Goal: Task Accomplishment & Management: Use online tool/utility

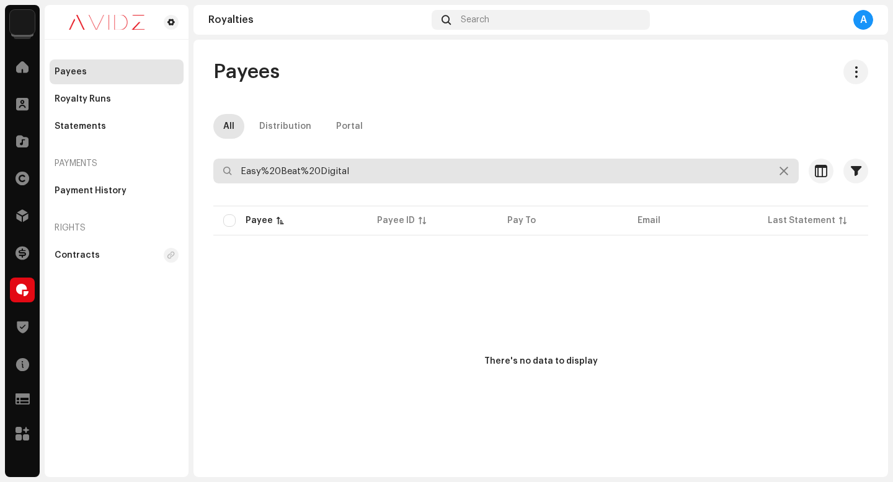
click at [784, 172] on input "Easy%20Beat%20Digital" at bounding box center [505, 171] width 585 height 25
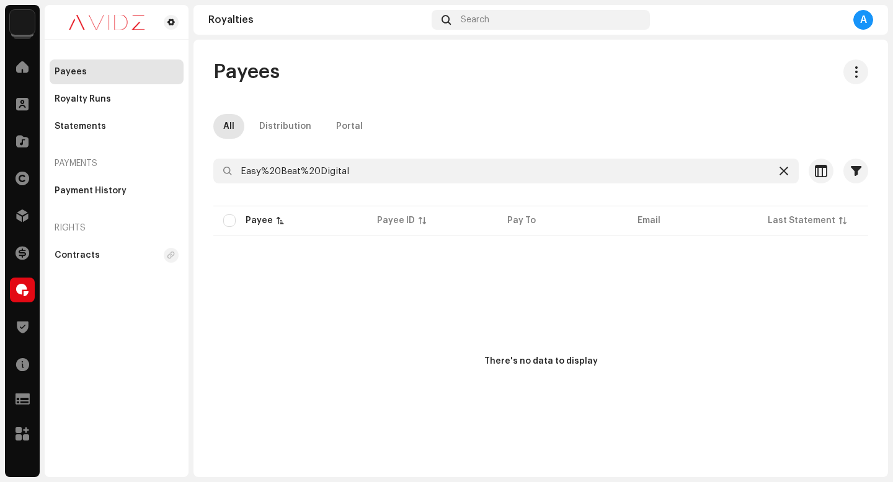
click at [779, 172] on icon at bounding box center [783, 171] width 9 height 10
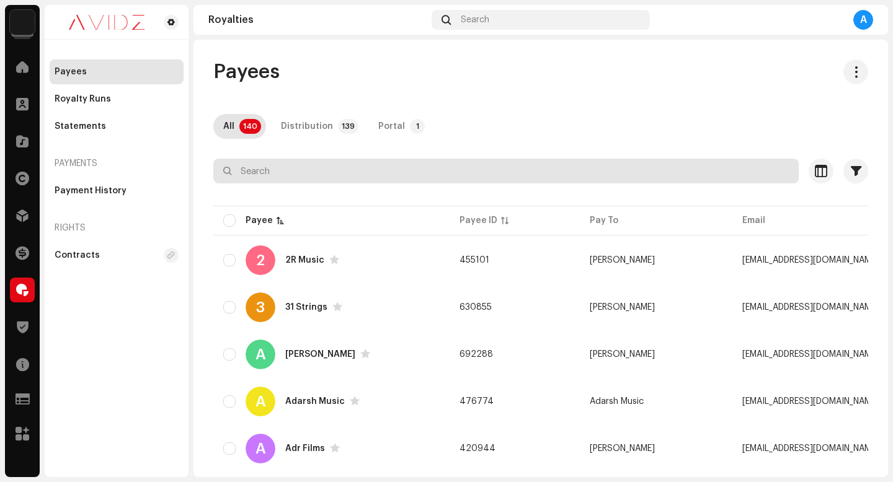
click at [463, 173] on input "text" at bounding box center [505, 171] width 585 height 25
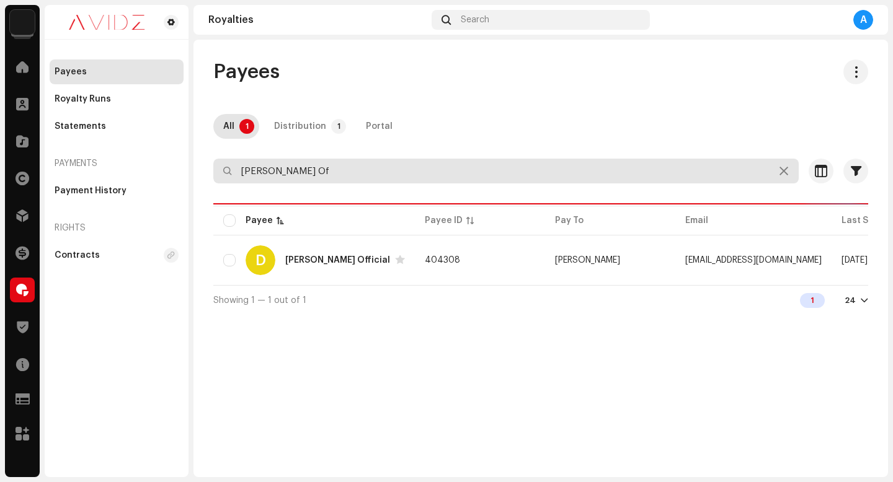
type input "[PERSON_NAME] Of"
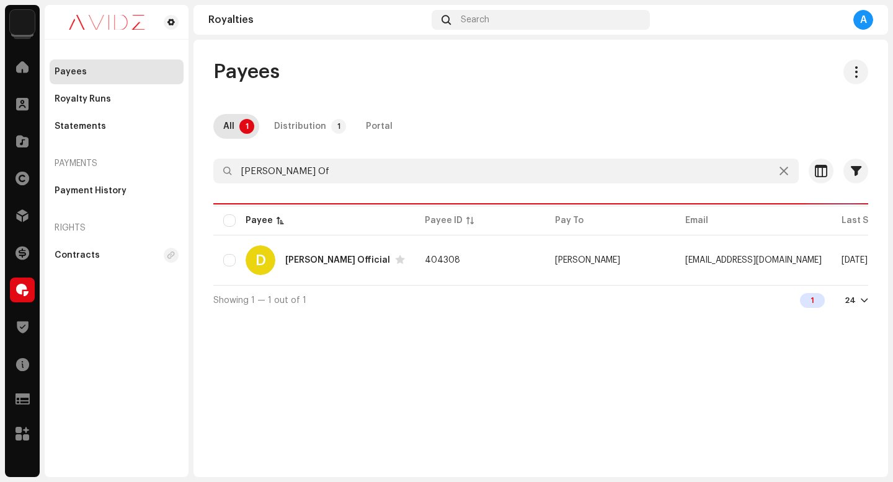
click at [842, 263] on button "button" at bounding box center [848, 260] width 20 height 20
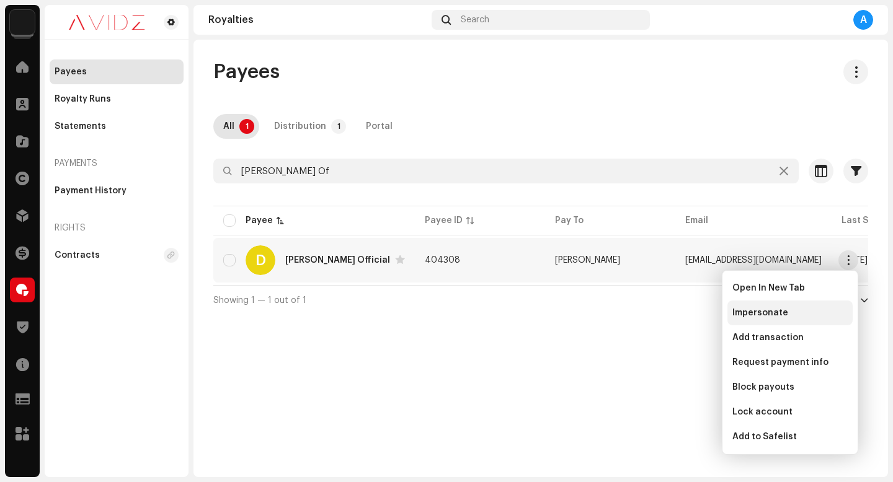
click at [805, 308] on div "Impersonate" at bounding box center [789, 313] width 115 height 10
